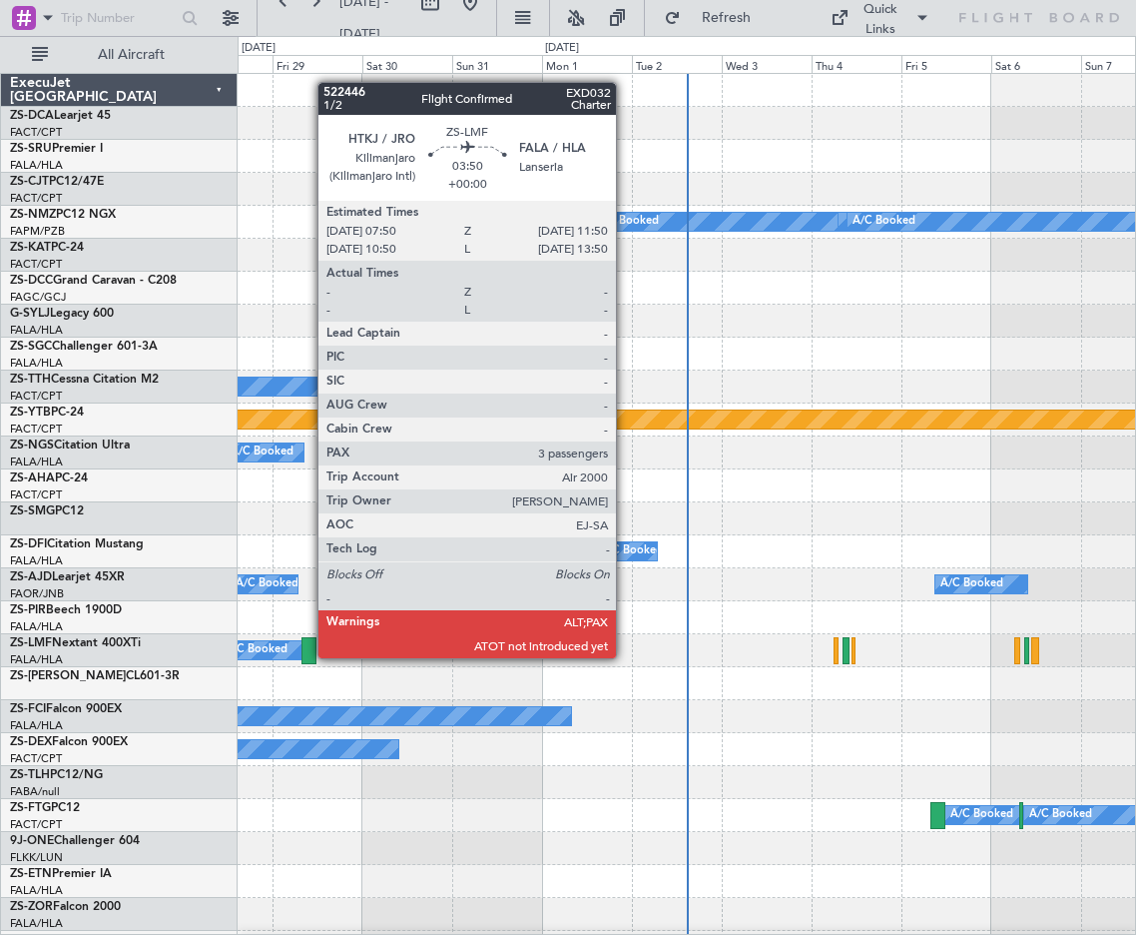
click at [308, 657] on div at bounding box center [309, 650] width 15 height 27
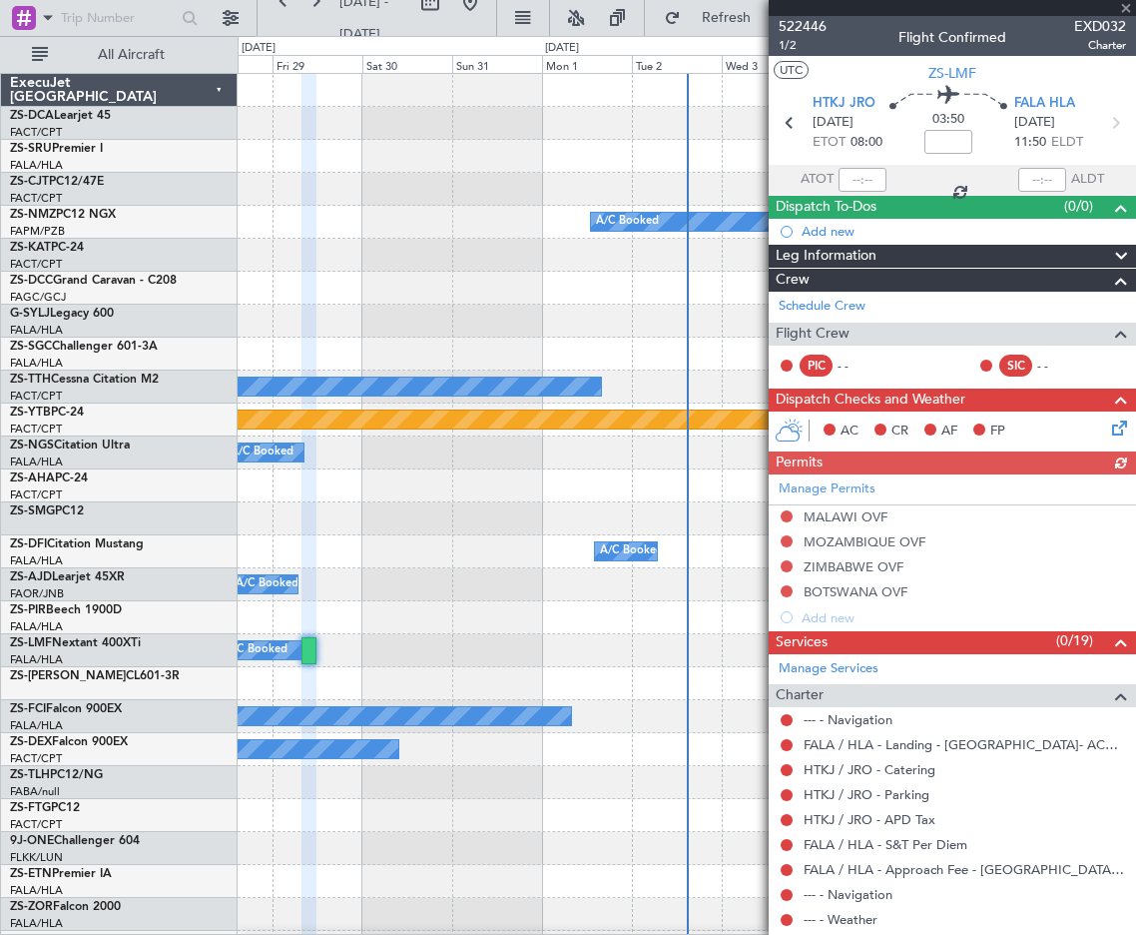
click at [841, 250] on span "Leg Information" at bounding box center [826, 256] width 101 height 23
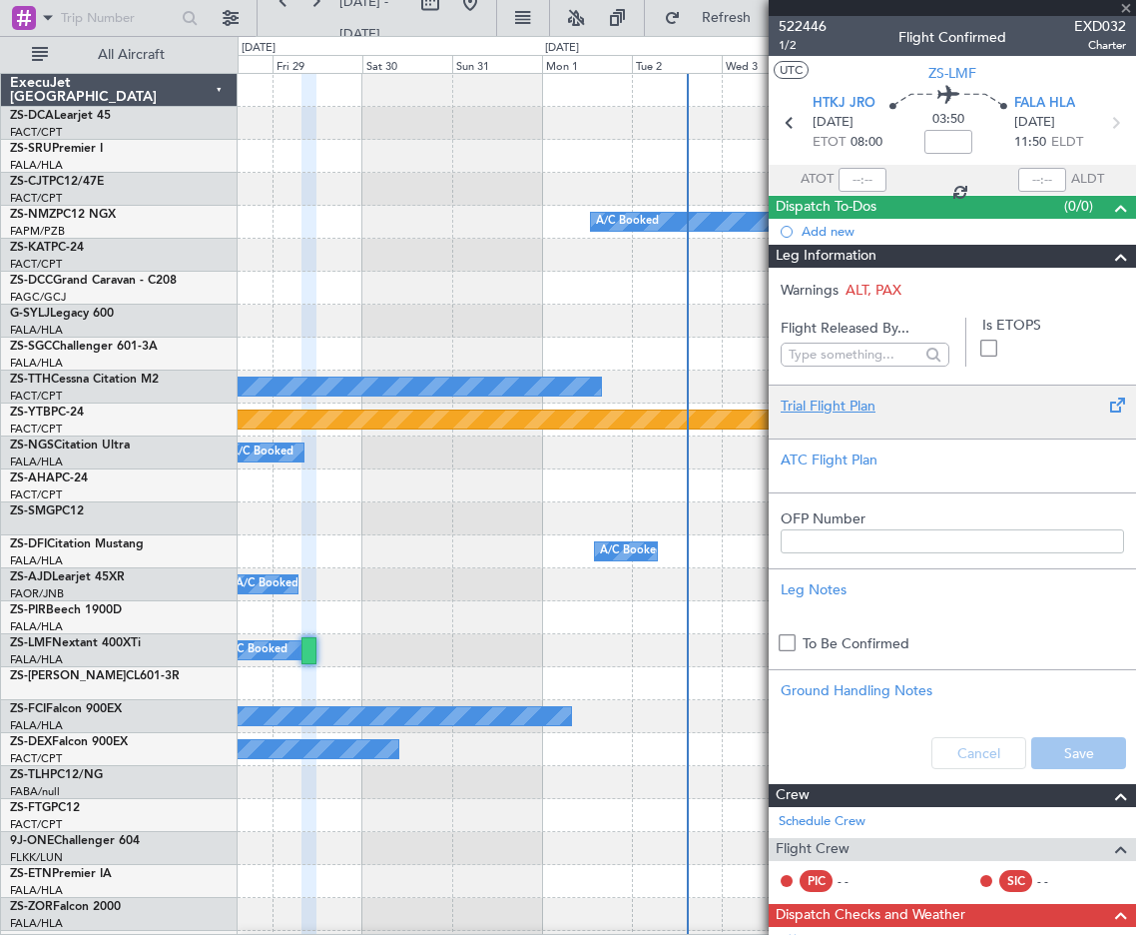
click at [812, 400] on div "Trial Flight Plan" at bounding box center [953, 405] width 344 height 21
